Goal: Task Accomplishment & Management: Complete application form

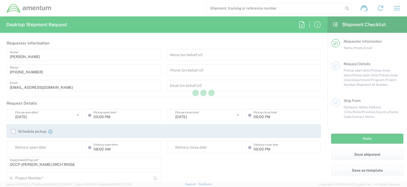
type input "OCCP.100054.00000"
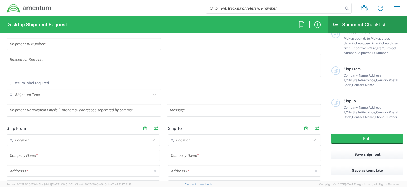
scroll to position [164, 0]
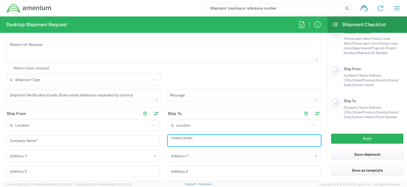
click at [226, 141] on input "text" at bounding box center [244, 140] width 147 height 9
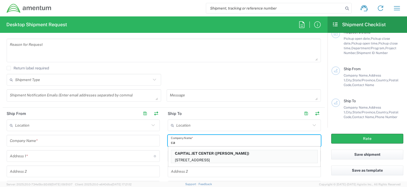
type input "c"
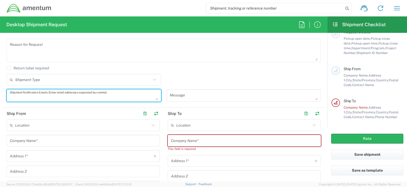
click at [49, 93] on textarea at bounding box center [84, 95] width 148 height 9
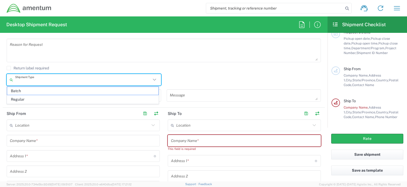
click at [48, 82] on input "text" at bounding box center [83, 79] width 136 height 9
type input "p"
type input "c"
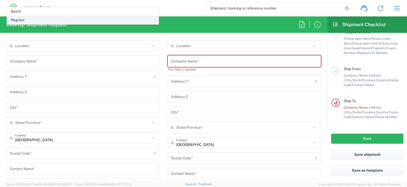
scroll to position [217, 0]
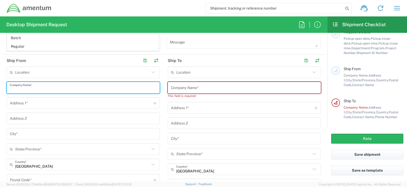
click at [108, 85] on input "text" at bounding box center [83, 87] width 147 height 9
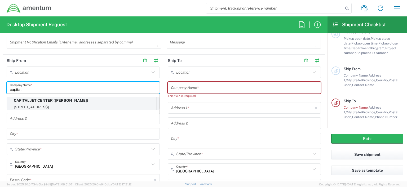
click at [76, 107] on p "[STREET_ADDRESS]" at bounding box center [83, 107] width 146 height 7
type input "CAPITAL [GEOGRAPHIC_DATA]"
type input "[STREET_ADDRESS]"
type input "[GEOGRAPHIC_DATA]"
type input "[US_STATE]"
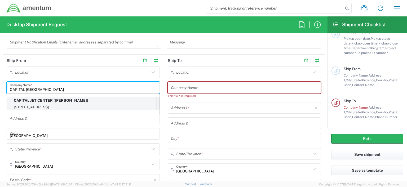
type input "25311"
type input "[PERSON_NAME]"
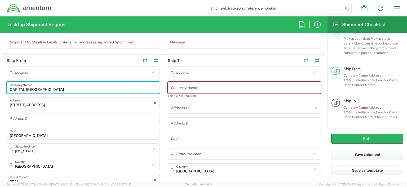
click at [72, 90] on input "CAPITAL [GEOGRAPHIC_DATA]" at bounding box center [83, 87] width 147 height 9
drag, startPoint x: 72, startPoint y: 90, endPoint x: 5, endPoint y: 93, distance: 67.1
click at [5, 93] on main "Location [PHONE_NUMBER] [PHONE_NUMBER] [PHONE_NUMBER] [PHONE_NUMBER] [PHONE_NUM…" at bounding box center [83, 162] width 161 height 193
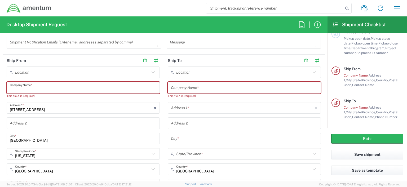
drag, startPoint x: 52, startPoint y: 103, endPoint x: 58, endPoint y: 105, distance: 6.7
click at [53, 104] on input "[STREET_ADDRESS]" at bounding box center [82, 107] width 144 height 9
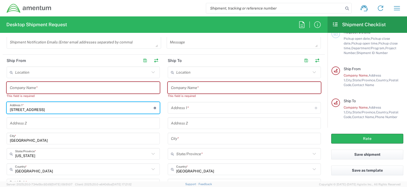
drag, startPoint x: 62, startPoint y: 106, endPoint x: 11, endPoint y: 108, distance: 51.4
click at [11, 108] on input "[STREET_ADDRESS]" at bounding box center [82, 107] width 144 height 9
click at [199, 84] on input "text" at bounding box center [244, 87] width 147 height 9
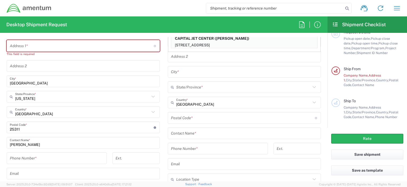
scroll to position [296, 0]
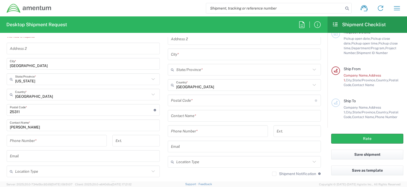
type input "capit"
click at [44, 69] on div "Location [PHONE_NUMBER] [PHONE_NUMBER] [PHONE_NUMBER] [PHONE_NUMBER] [PHONE_NUM…" at bounding box center [83, 88] width 153 height 202
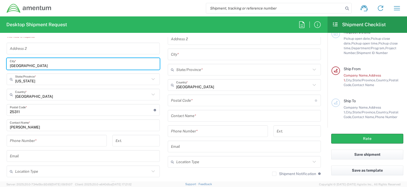
click at [43, 66] on input "[GEOGRAPHIC_DATA]" at bounding box center [83, 63] width 147 height 9
drag, startPoint x: 42, startPoint y: 65, endPoint x: 9, endPoint y: 67, distance: 33.6
click at [9, 67] on div "[GEOGRAPHIC_DATA] *" at bounding box center [83, 64] width 153 height 12
click at [36, 78] on div "State/Province *" at bounding box center [83, 79] width 153 height 12
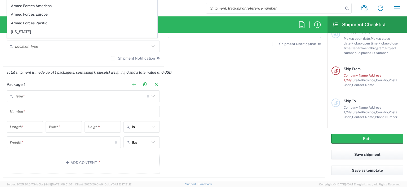
scroll to position [429, 0]
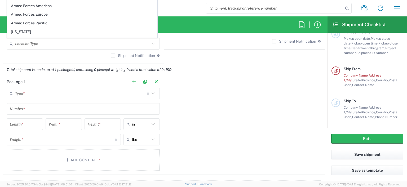
click at [13, 70] on em "Total shipment is made up of 1 package(s) containing 0 piece(s) weighing 0 and …" at bounding box center [89, 69] width 173 height 4
type input "[US_STATE]"
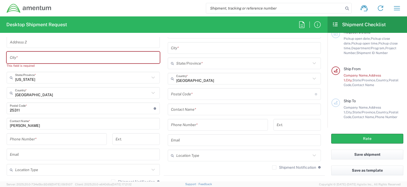
scroll to position [296, 0]
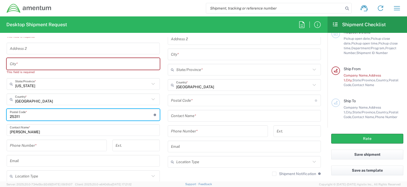
drag, startPoint x: 24, startPoint y: 114, endPoint x: 10, endPoint y: 114, distance: 14.3
click at [10, 114] on input "undefined" at bounding box center [82, 114] width 144 height 9
